Goal: Information Seeking & Learning: Learn about a topic

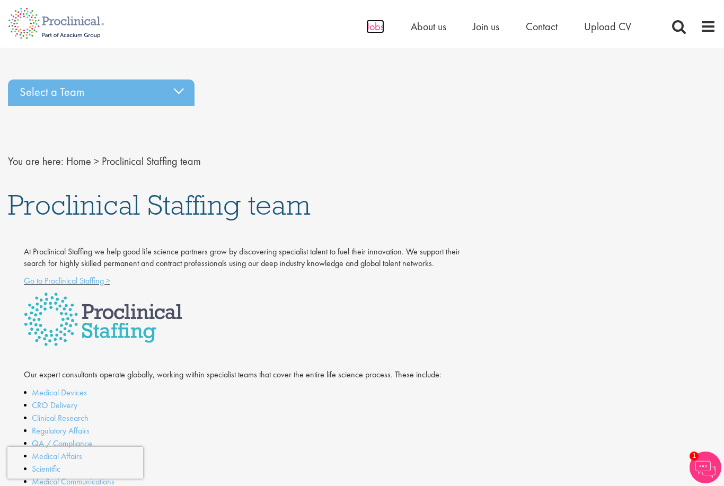
click at [368, 28] on span "Jobs" at bounding box center [375, 27] width 18 height 14
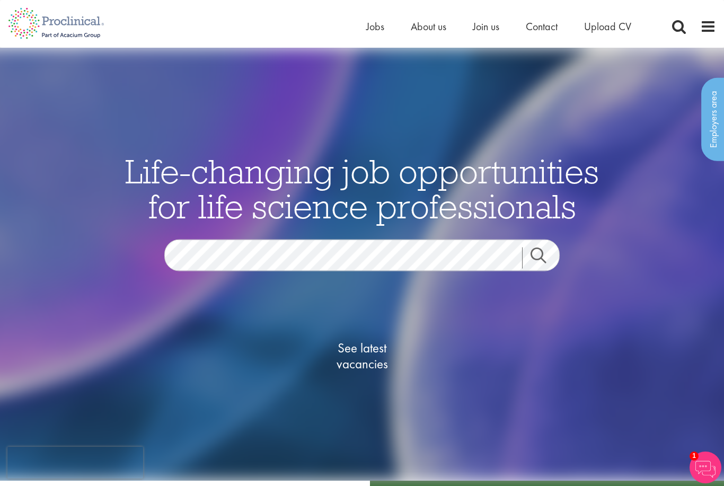
click at [372, 372] on span "See latest vacancies" at bounding box center [362, 356] width 106 height 32
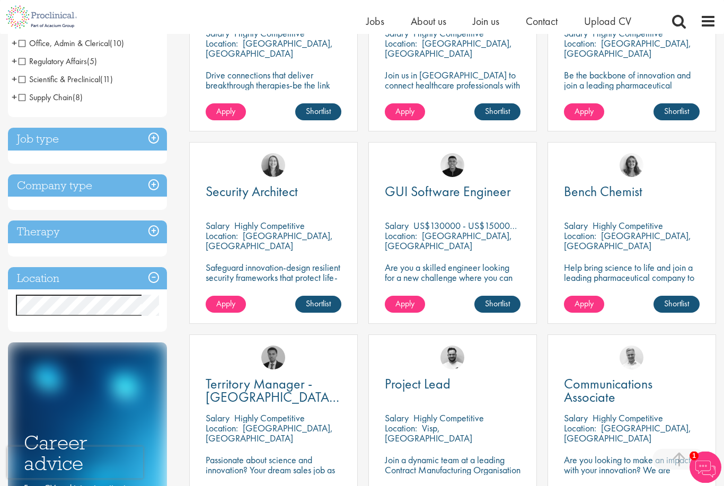
scroll to position [289, 0]
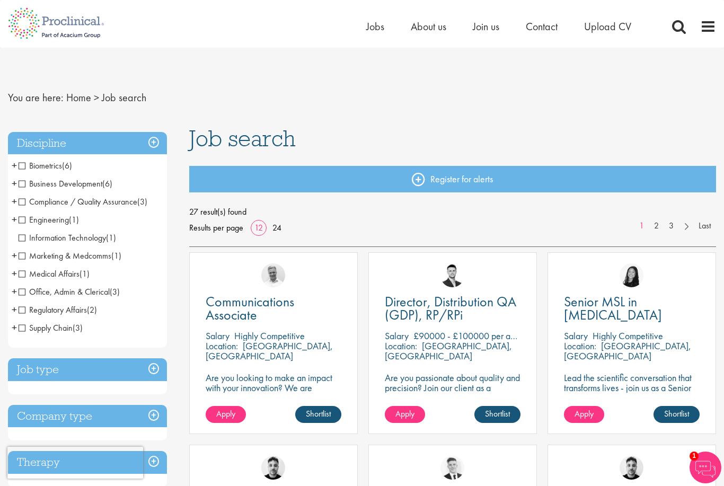
click at [23, 180] on span "Business Development" at bounding box center [61, 183] width 84 height 11
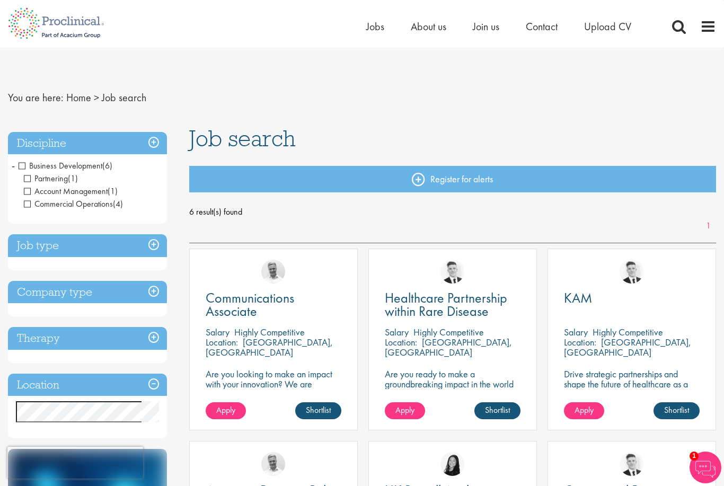
click at [56, 207] on span "Commercial Operations" at bounding box center [68, 203] width 89 height 11
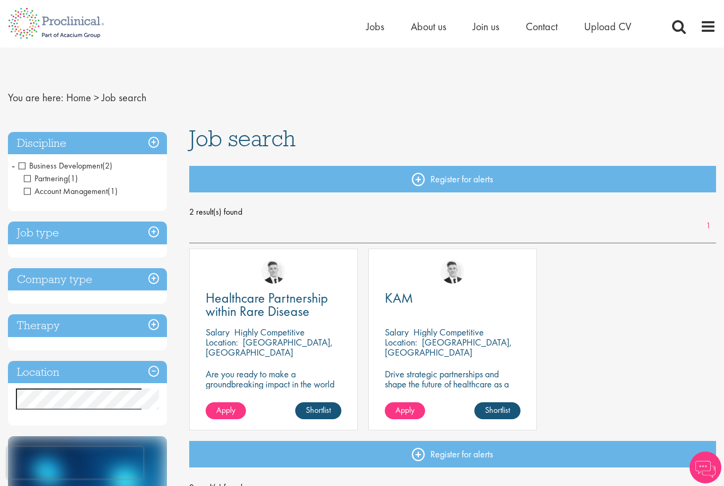
click at [21, 164] on span "Business Development" at bounding box center [61, 165] width 84 height 11
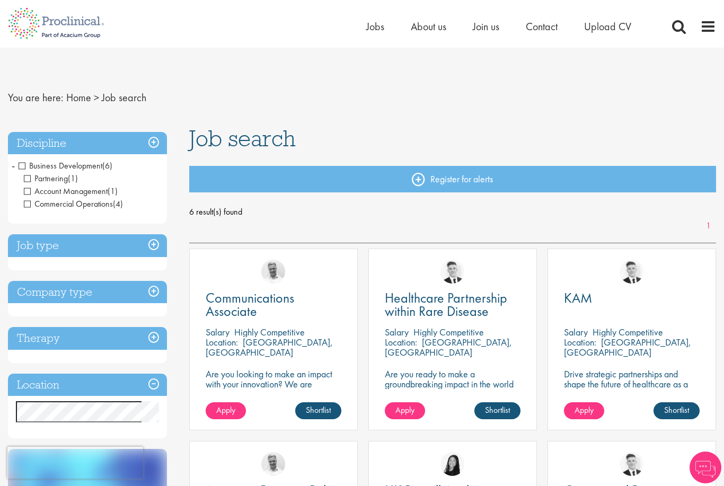
click at [22, 165] on span "Business Development" at bounding box center [61, 165] width 84 height 11
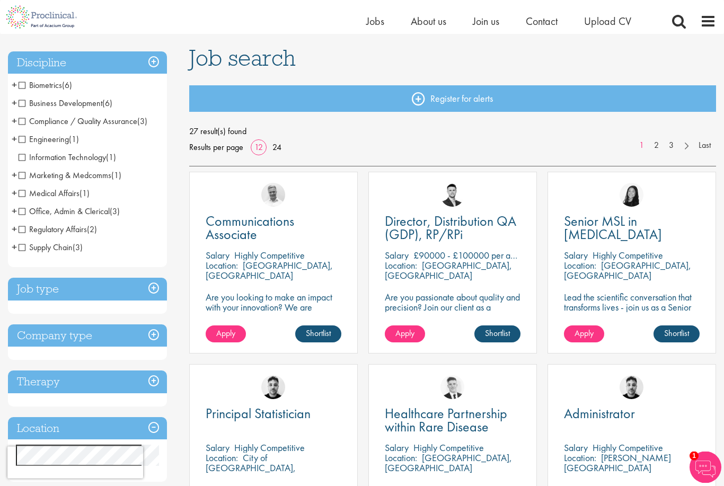
scroll to position [67, 0]
click at [272, 148] on link "24" at bounding box center [277, 146] width 16 height 11
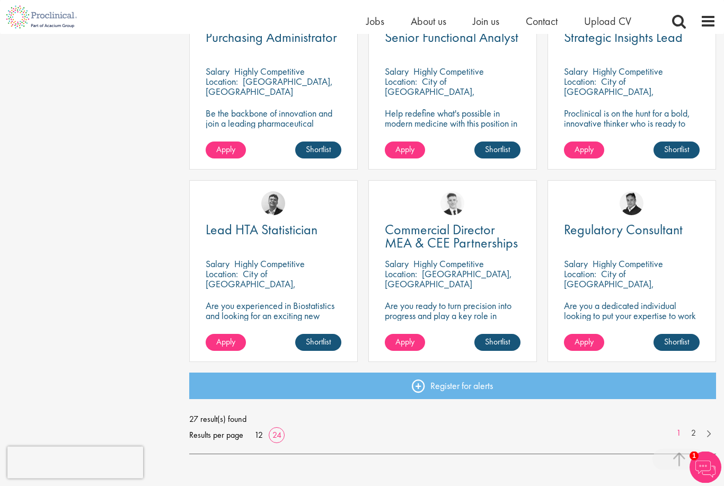
scroll to position [1405, 0]
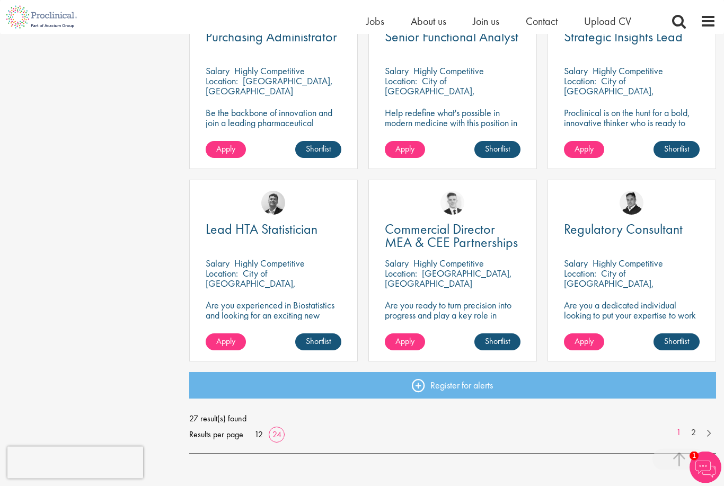
click at [696, 422] on span "27 result(s) found" at bounding box center [452, 419] width 527 height 16
click at [700, 430] on link at bounding box center [707, 431] width 15 height 11
